Goal: Task Accomplishment & Management: Use online tool/utility

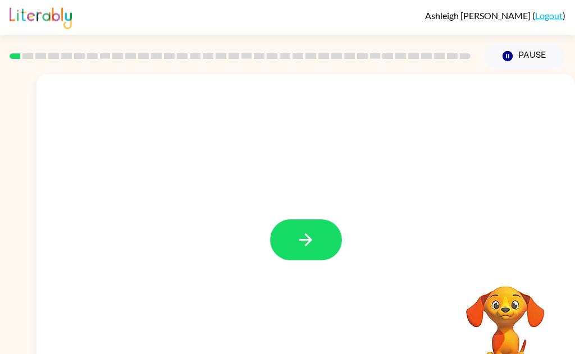
click at [305, 247] on icon "button" at bounding box center [306, 240] width 20 height 20
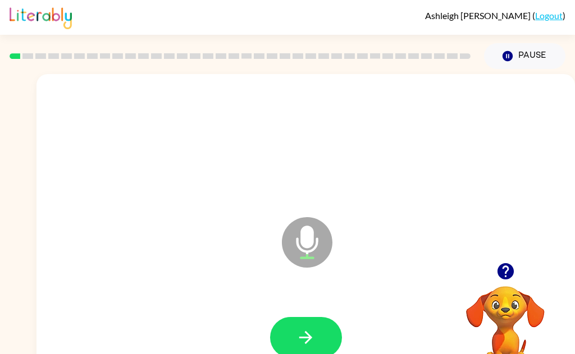
click at [307, 326] on button "button" at bounding box center [306, 337] width 72 height 41
click at [270, 344] on div at bounding box center [306, 337] width 72 height 41
click at [286, 343] on button "button" at bounding box center [306, 337] width 72 height 41
click at [302, 344] on icon "button" at bounding box center [306, 338] width 20 height 20
click at [303, 339] on icon "button" at bounding box center [306, 338] width 20 height 20
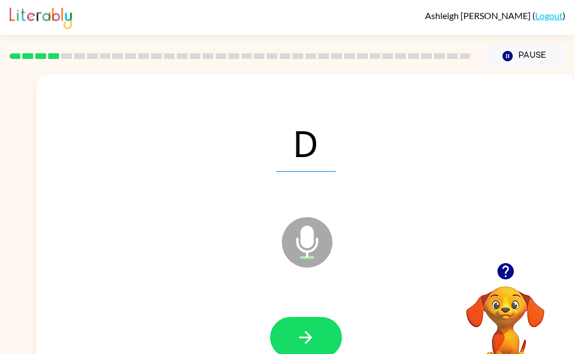
click at [289, 342] on button "button" at bounding box center [306, 337] width 72 height 41
click at [316, 340] on button "button" at bounding box center [306, 337] width 72 height 41
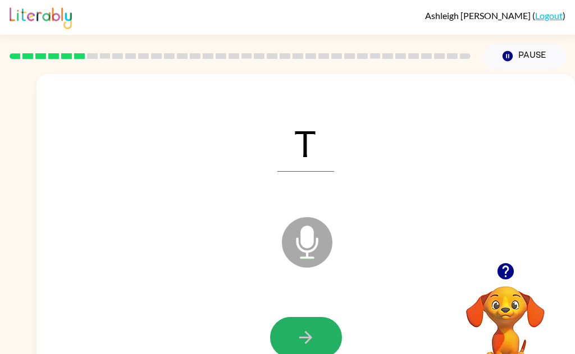
click at [307, 348] on button "button" at bounding box center [306, 337] width 72 height 41
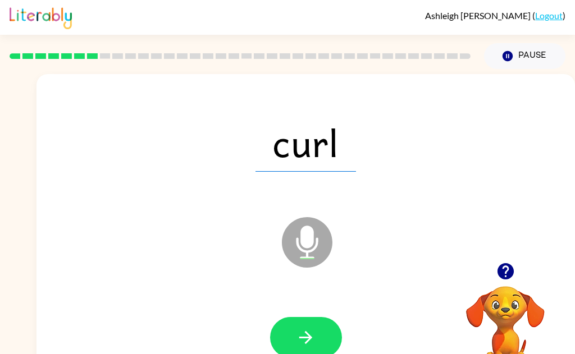
click at [320, 329] on button "button" at bounding box center [306, 337] width 72 height 41
click at [314, 328] on button "button" at bounding box center [306, 337] width 72 height 41
click at [315, 341] on icon "button" at bounding box center [306, 338] width 20 height 20
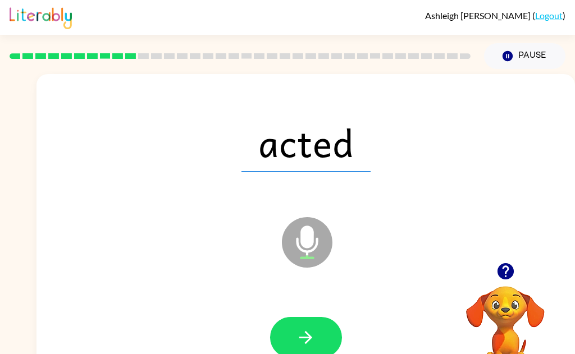
click at [298, 336] on icon "button" at bounding box center [306, 338] width 20 height 20
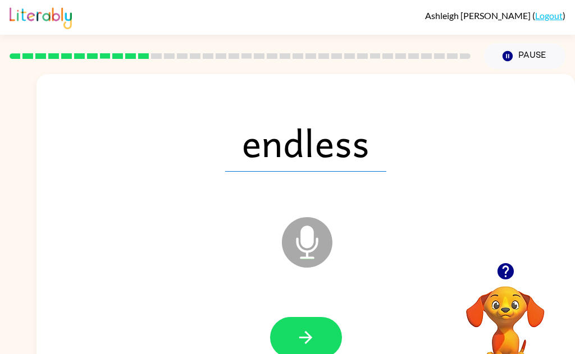
click at [295, 338] on button "button" at bounding box center [306, 337] width 72 height 41
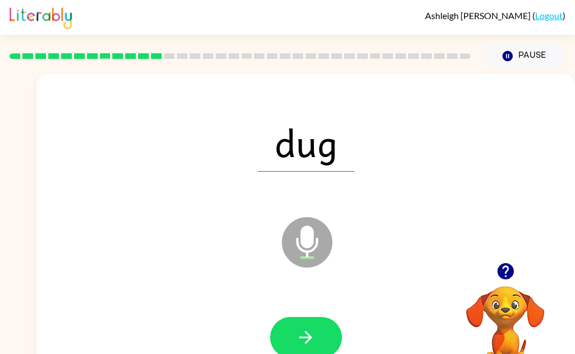
click at [290, 345] on button "button" at bounding box center [306, 337] width 72 height 41
click at [298, 340] on icon "button" at bounding box center [306, 338] width 20 height 20
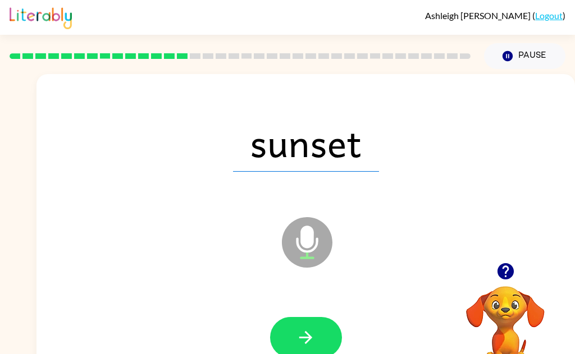
click at [292, 339] on button "button" at bounding box center [306, 337] width 72 height 41
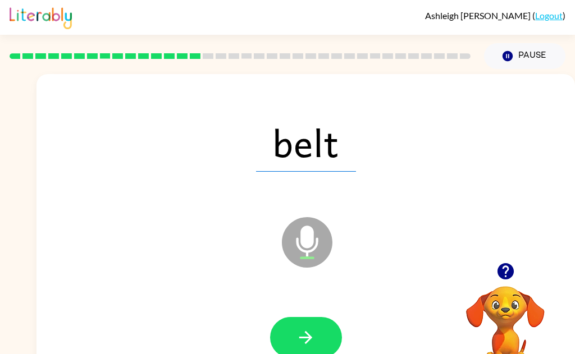
click at [294, 345] on button "button" at bounding box center [306, 337] width 72 height 41
click at [309, 340] on icon "button" at bounding box center [305, 337] width 13 height 13
click at [315, 333] on icon "button" at bounding box center [306, 338] width 20 height 20
click at [307, 341] on icon "button" at bounding box center [305, 337] width 13 height 13
click at [297, 338] on icon "button" at bounding box center [306, 338] width 20 height 20
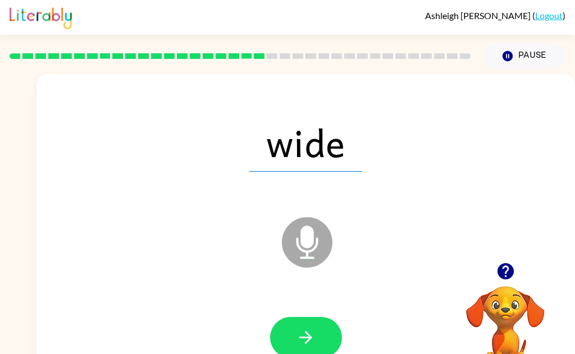
click at [298, 341] on icon "button" at bounding box center [306, 338] width 20 height 20
click at [298, 342] on icon "button" at bounding box center [306, 338] width 20 height 20
click at [307, 332] on icon "button" at bounding box center [306, 338] width 20 height 20
click at [301, 347] on icon "button" at bounding box center [306, 338] width 20 height 20
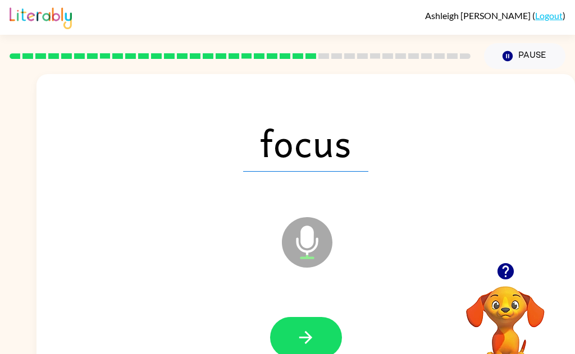
click at [292, 334] on button "button" at bounding box center [306, 337] width 72 height 41
click at [301, 343] on icon "button" at bounding box center [306, 338] width 20 height 20
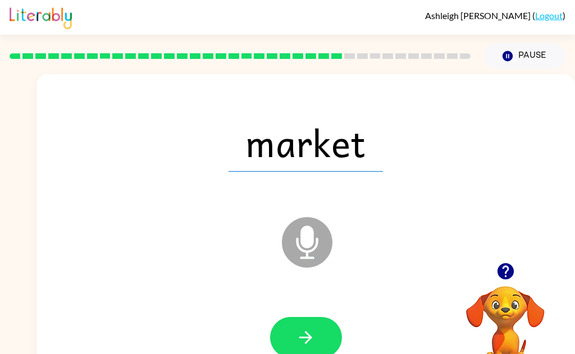
click at [310, 342] on icon "button" at bounding box center [306, 338] width 20 height 20
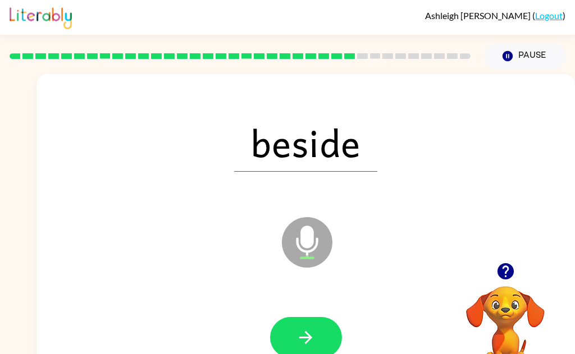
click at [292, 334] on button "button" at bounding box center [306, 337] width 72 height 41
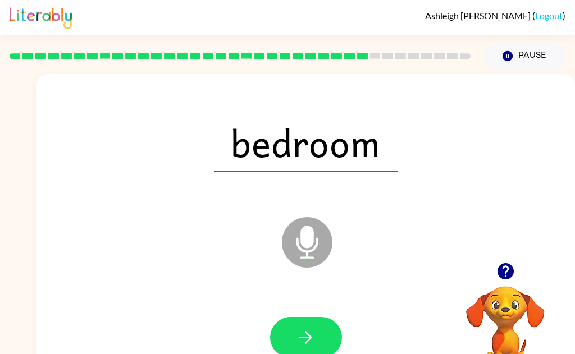
click at [310, 351] on button "button" at bounding box center [306, 337] width 72 height 41
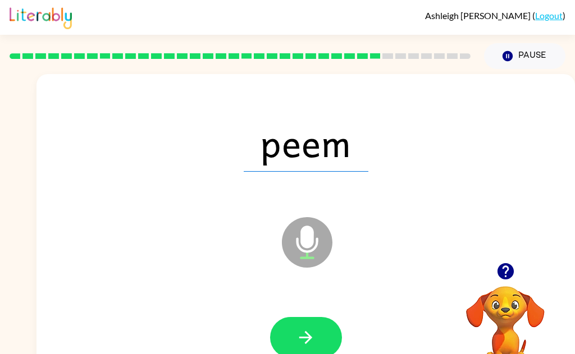
click at [301, 350] on button "button" at bounding box center [306, 337] width 72 height 41
click at [317, 348] on button "button" at bounding box center [306, 337] width 72 height 41
click at [303, 335] on icon "button" at bounding box center [306, 338] width 20 height 20
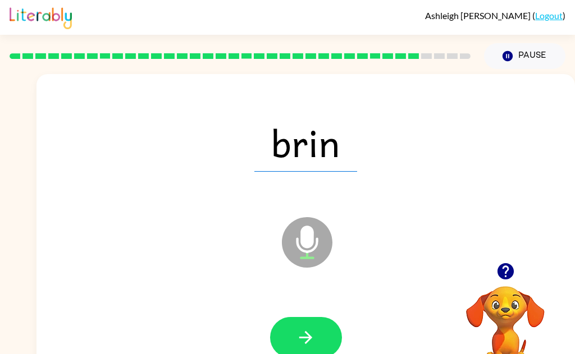
click at [329, 328] on button "button" at bounding box center [306, 337] width 72 height 41
click at [311, 335] on icon "button" at bounding box center [306, 338] width 20 height 20
click at [315, 329] on icon "button" at bounding box center [306, 338] width 20 height 20
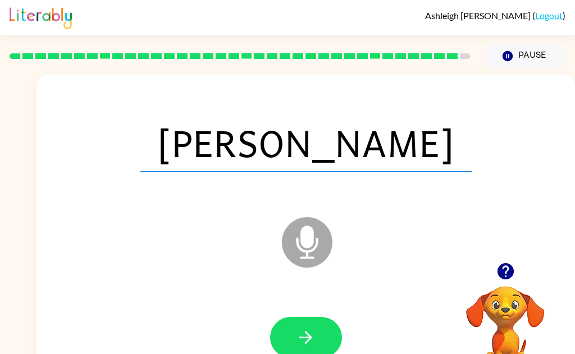
click at [316, 245] on icon "Microphone The Microphone is here when it is your turn to talk" at bounding box center [363, 257] width 169 height 84
click at [324, 308] on div at bounding box center [306, 338] width 516 height 92
click at [322, 328] on button "button" at bounding box center [306, 337] width 72 height 41
